Goal: Check status: Check status

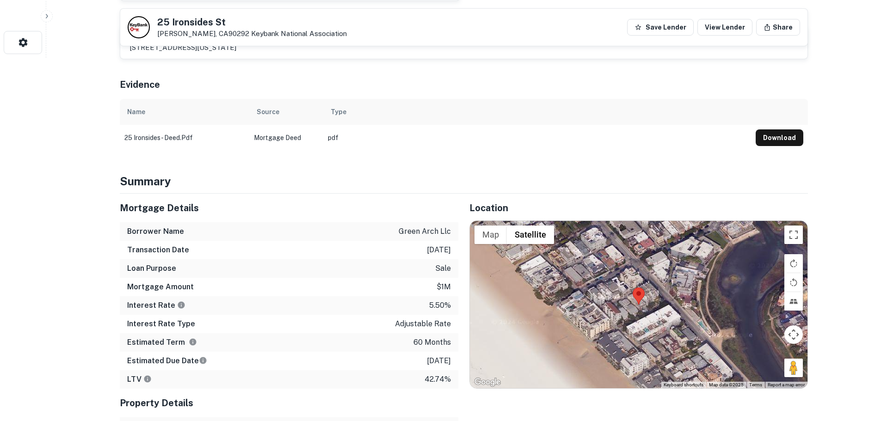
scroll to position [463, 0]
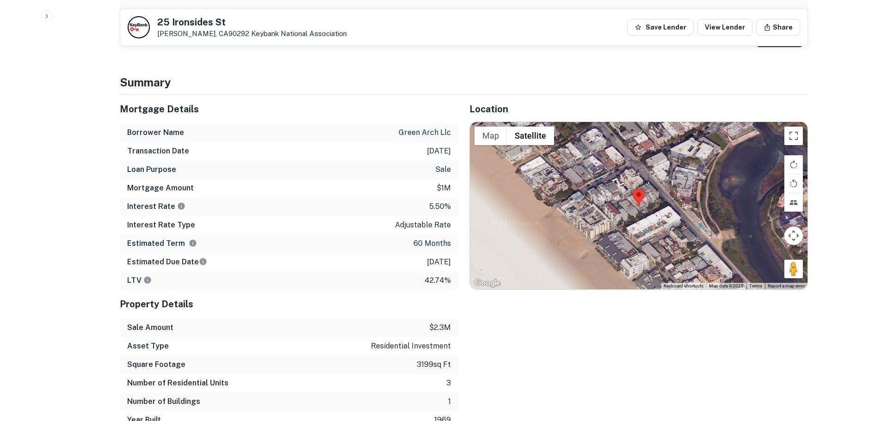
click at [641, 197] on div at bounding box center [639, 205] width 338 height 167
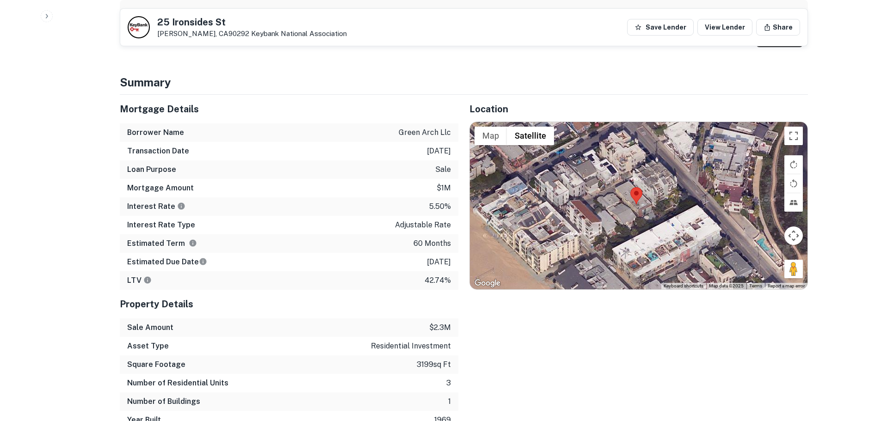
click at [641, 197] on div at bounding box center [639, 205] width 338 height 167
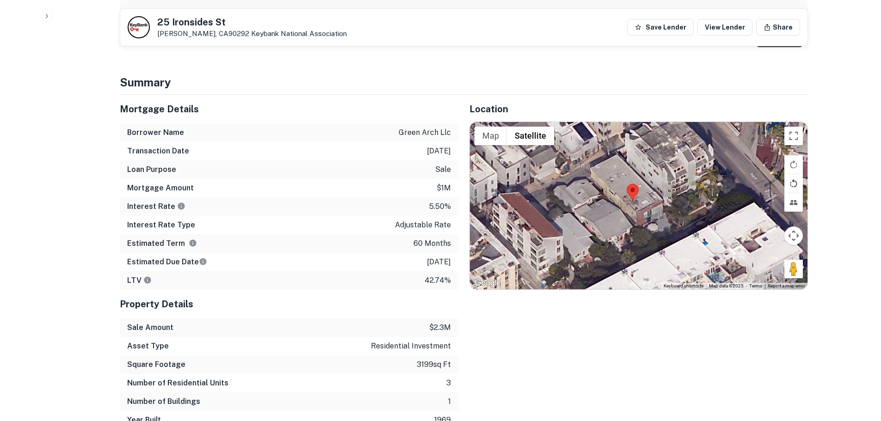
click at [793, 174] on button "Rotate map counterclockwise" at bounding box center [793, 183] width 19 height 19
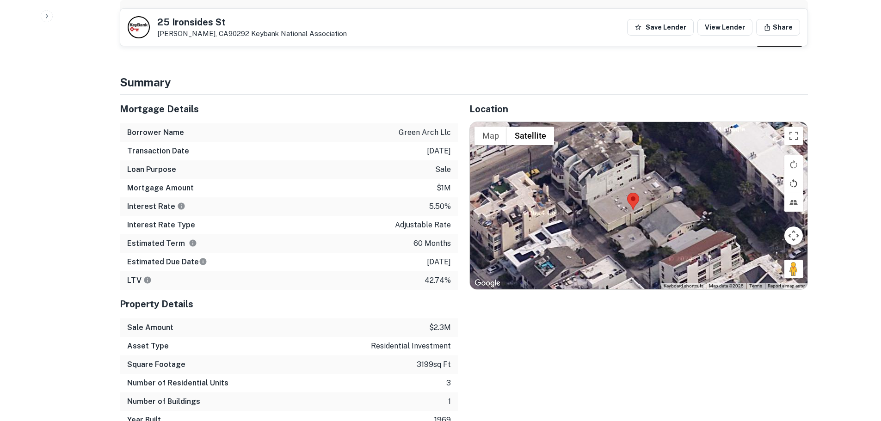
click at [793, 174] on button "Rotate map counterclockwise" at bounding box center [793, 183] width 19 height 19
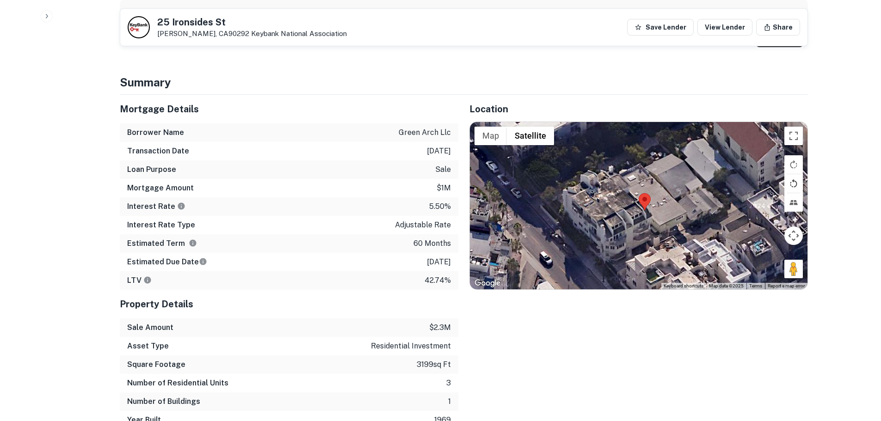
click at [793, 174] on button "Rotate map counterclockwise" at bounding box center [793, 183] width 19 height 19
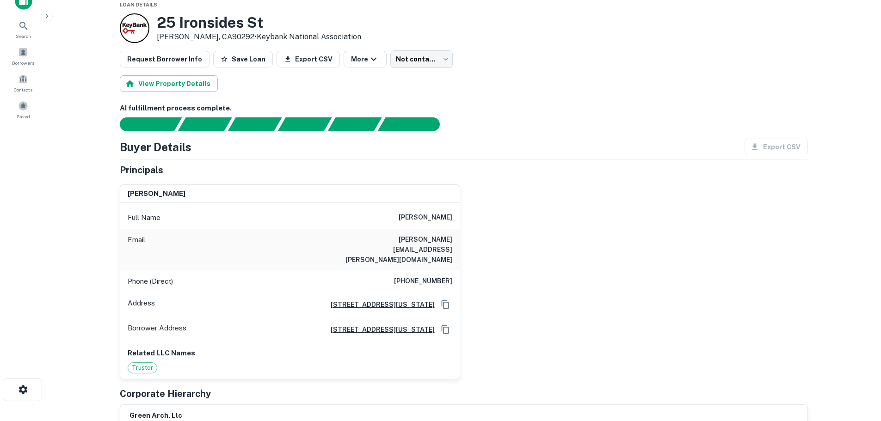
scroll to position [0, 0]
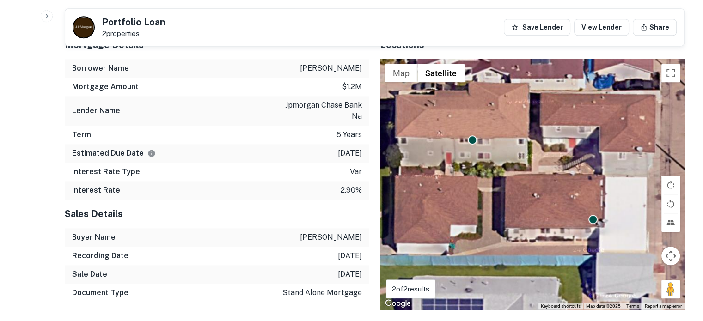
scroll to position [786, 0]
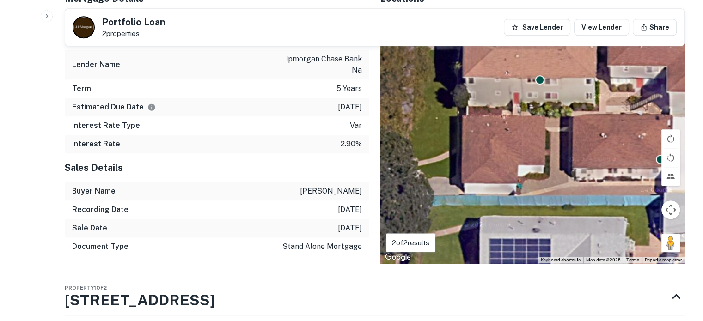
drag, startPoint x: 490, startPoint y: 203, endPoint x: 562, endPoint y: 189, distance: 73.5
click at [562, 189] on div "To activate drag with keyboard, press Alt + Enter. Once in keyboard drag state,…" at bounding box center [533, 138] width 305 height 251
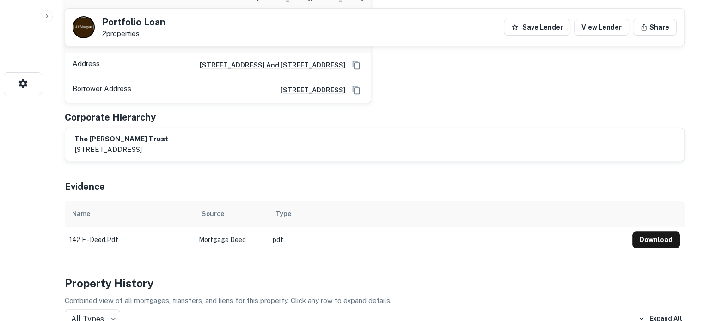
scroll to position [0, 0]
